Goal: Transaction & Acquisition: Download file/media

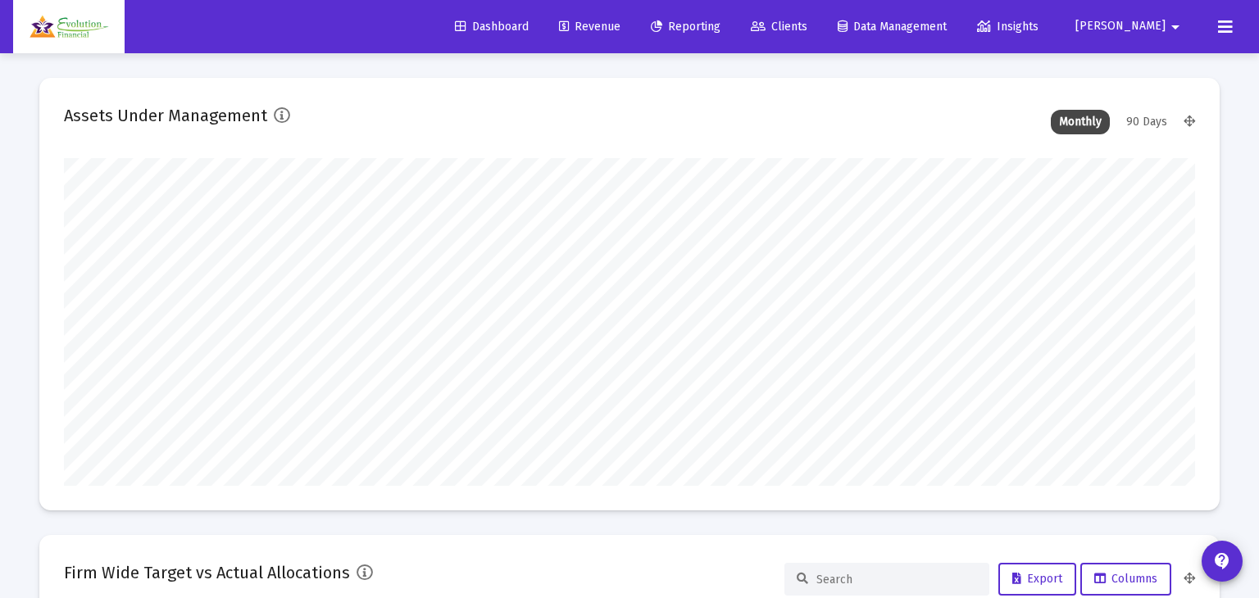
type input "[DATE]"
type input "[EMAIL_ADDRESS][DOMAIN_NAME]"
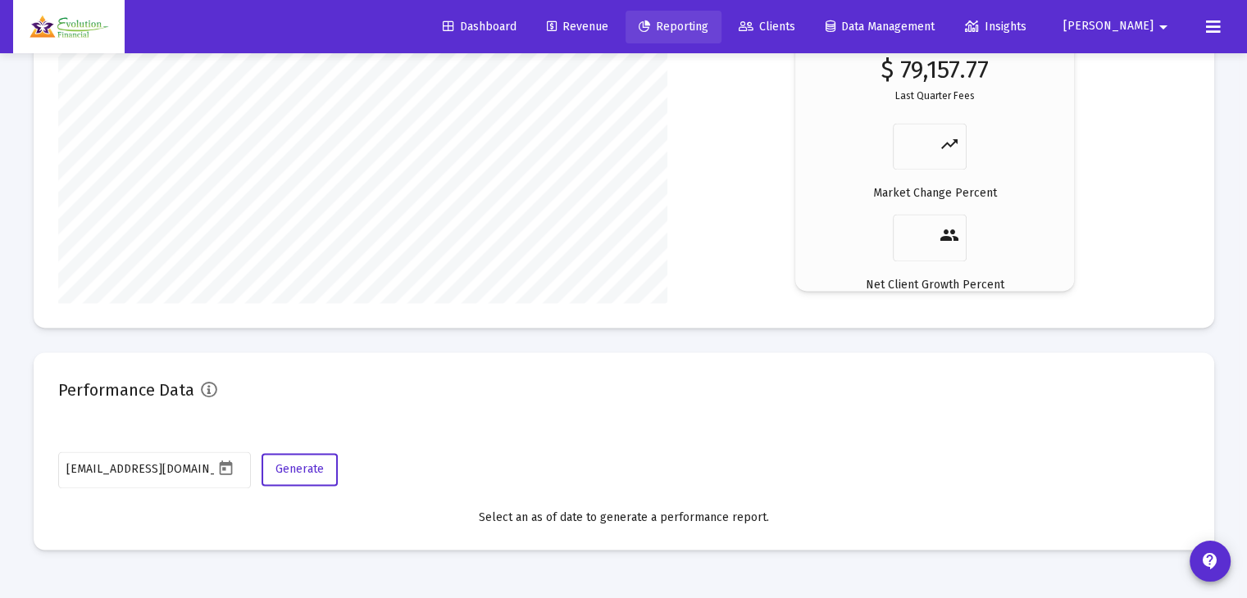
click at [708, 24] on span "Reporting" at bounding box center [674, 27] width 70 height 14
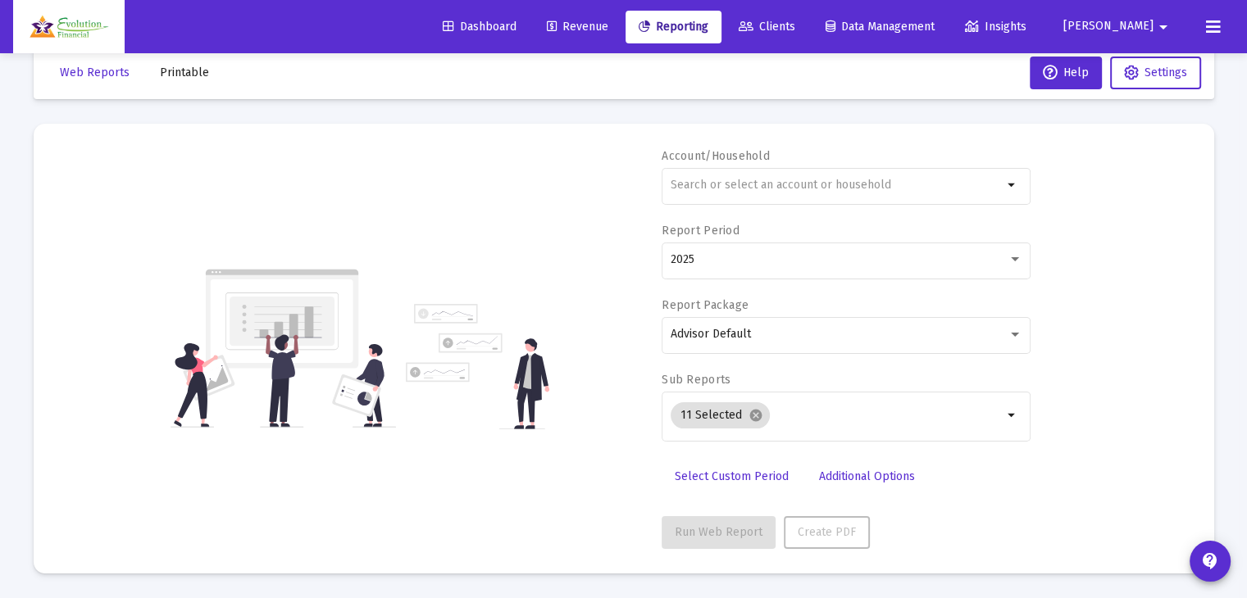
scroll to position [30, 0]
click at [190, 67] on span "Printable" at bounding box center [184, 74] width 49 height 14
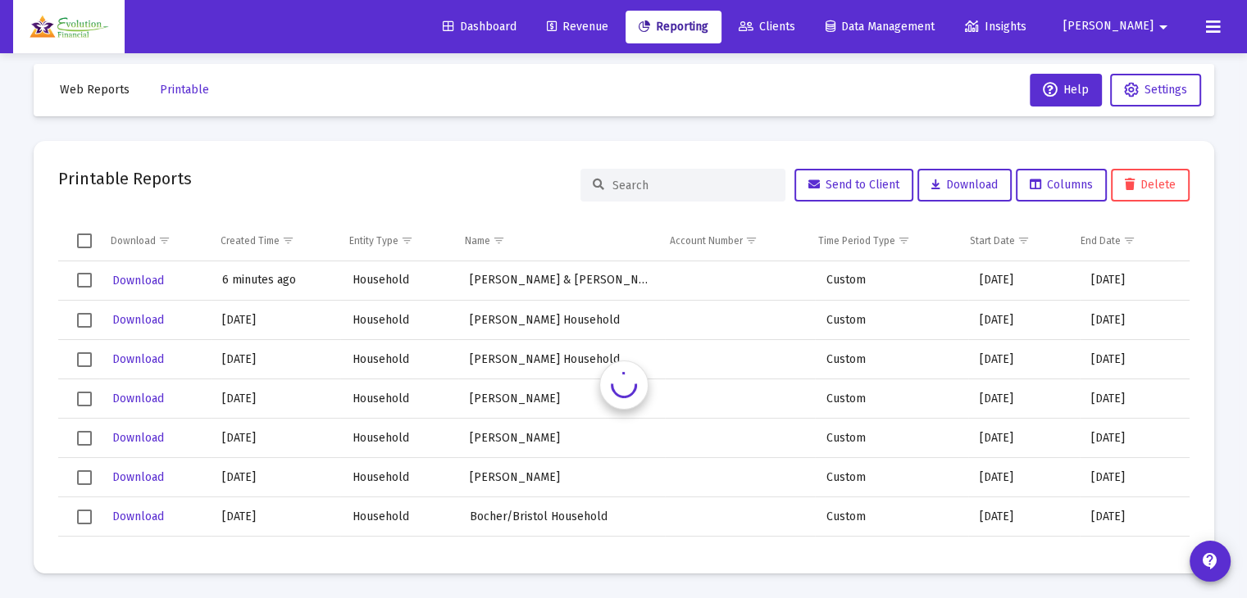
scroll to position [14, 0]
click at [145, 278] on span "Download" at bounding box center [138, 281] width 52 height 14
click at [115, 303] on td "Download" at bounding box center [154, 320] width 111 height 39
